Goal: Task Accomplishment & Management: Use online tool/utility

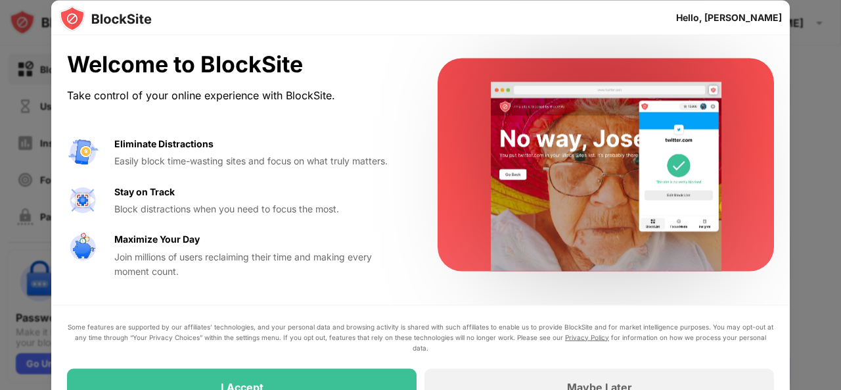
click at [484, 300] on div "Welcome to BlockSite Take control of your online experience with BlockSite. Eli…" at bounding box center [420, 227] width 739 height 385
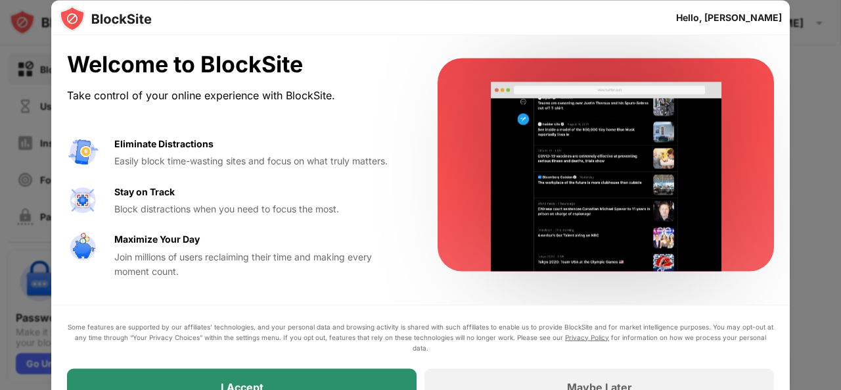
click at [267, 378] on div "I Accept" at bounding box center [242, 386] width 350 height 37
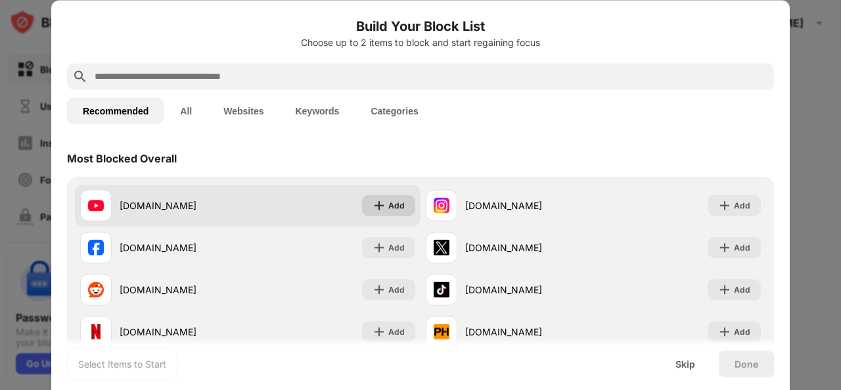
click at [389, 202] on div "Add" at bounding box center [397, 205] width 16 height 13
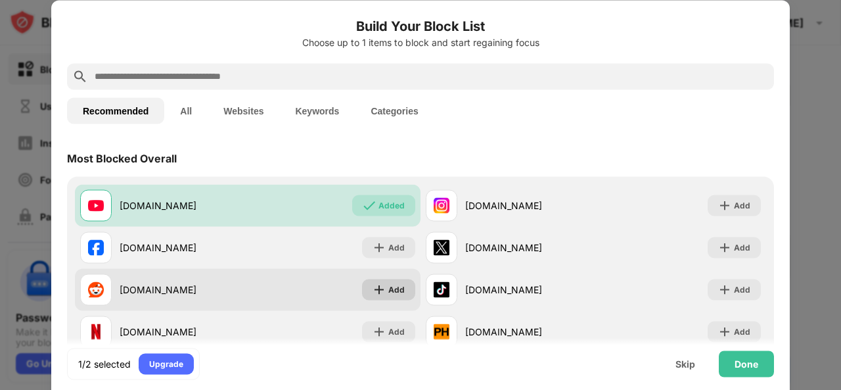
click at [389, 285] on div "Add" at bounding box center [397, 289] width 16 height 13
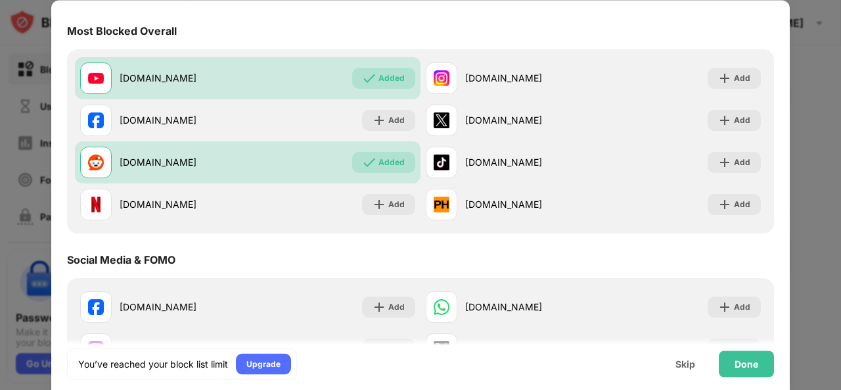
scroll to position [119, 0]
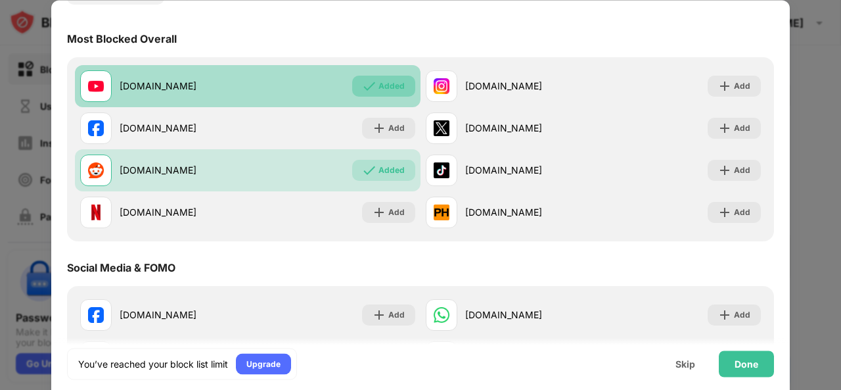
click at [371, 83] on img at bounding box center [369, 86] width 13 height 13
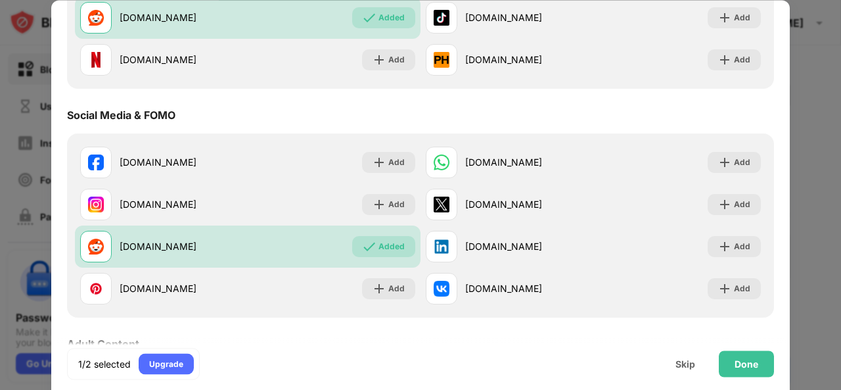
scroll to position [0, 0]
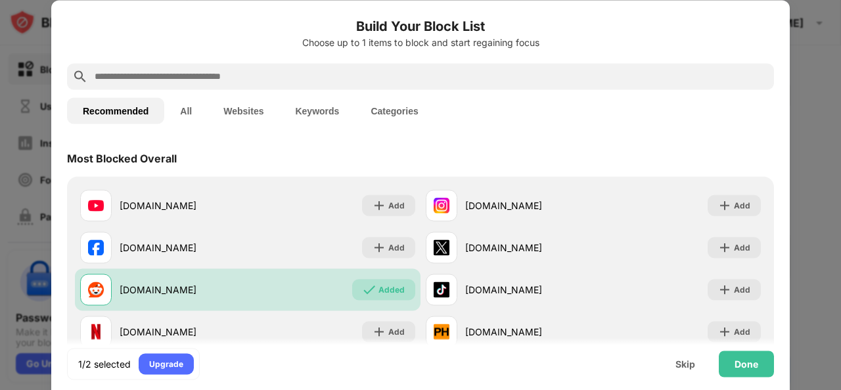
click at [314, 75] on input "text" at bounding box center [431, 76] width 676 height 16
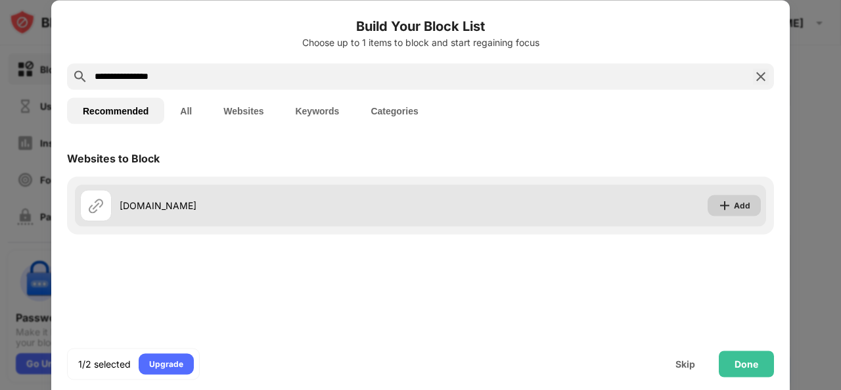
type input "**********"
click at [736, 209] on div "Add" at bounding box center [742, 205] width 16 height 13
